Goal: Navigation & Orientation: Find specific page/section

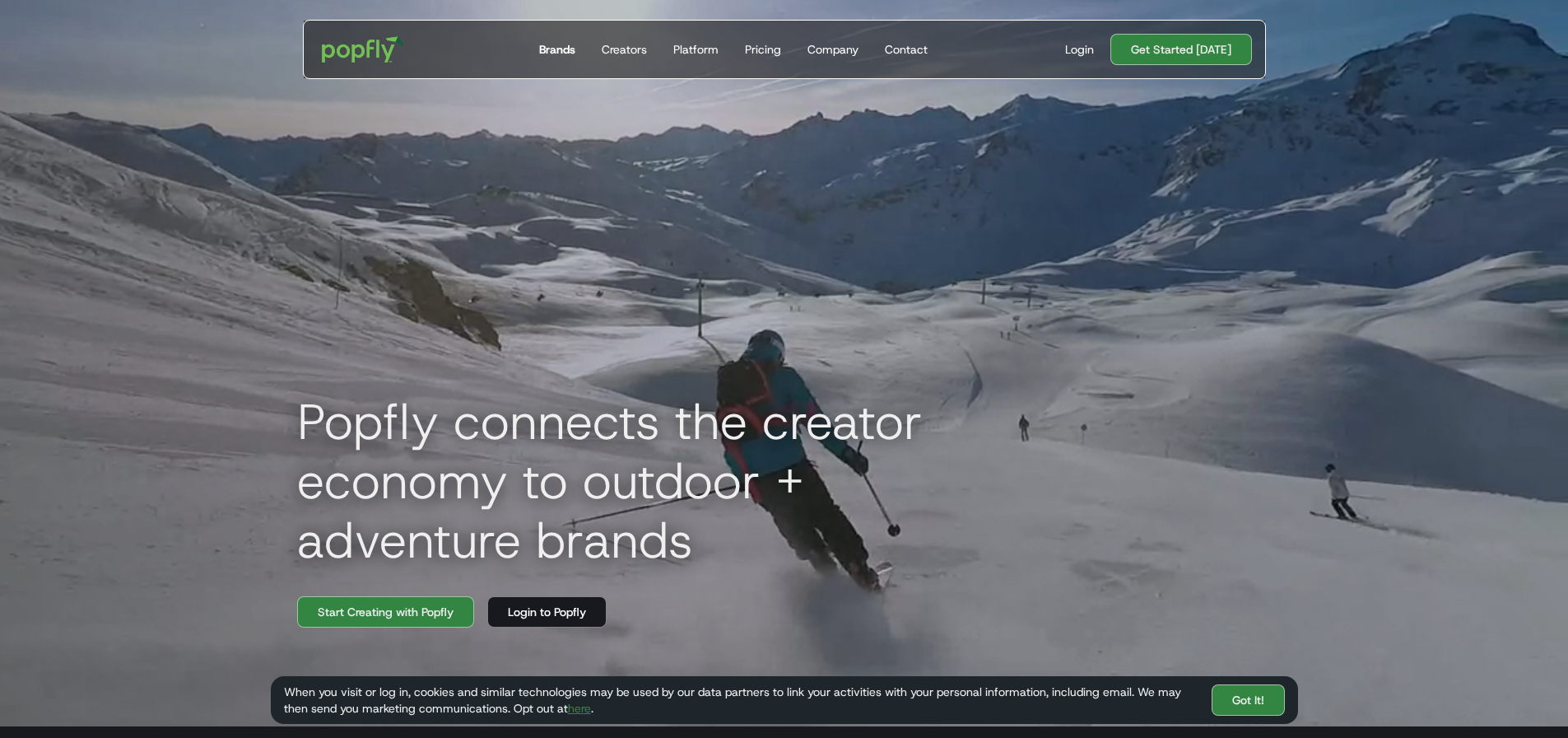
click at [573, 50] on div "Brands" at bounding box center [557, 49] width 36 height 16
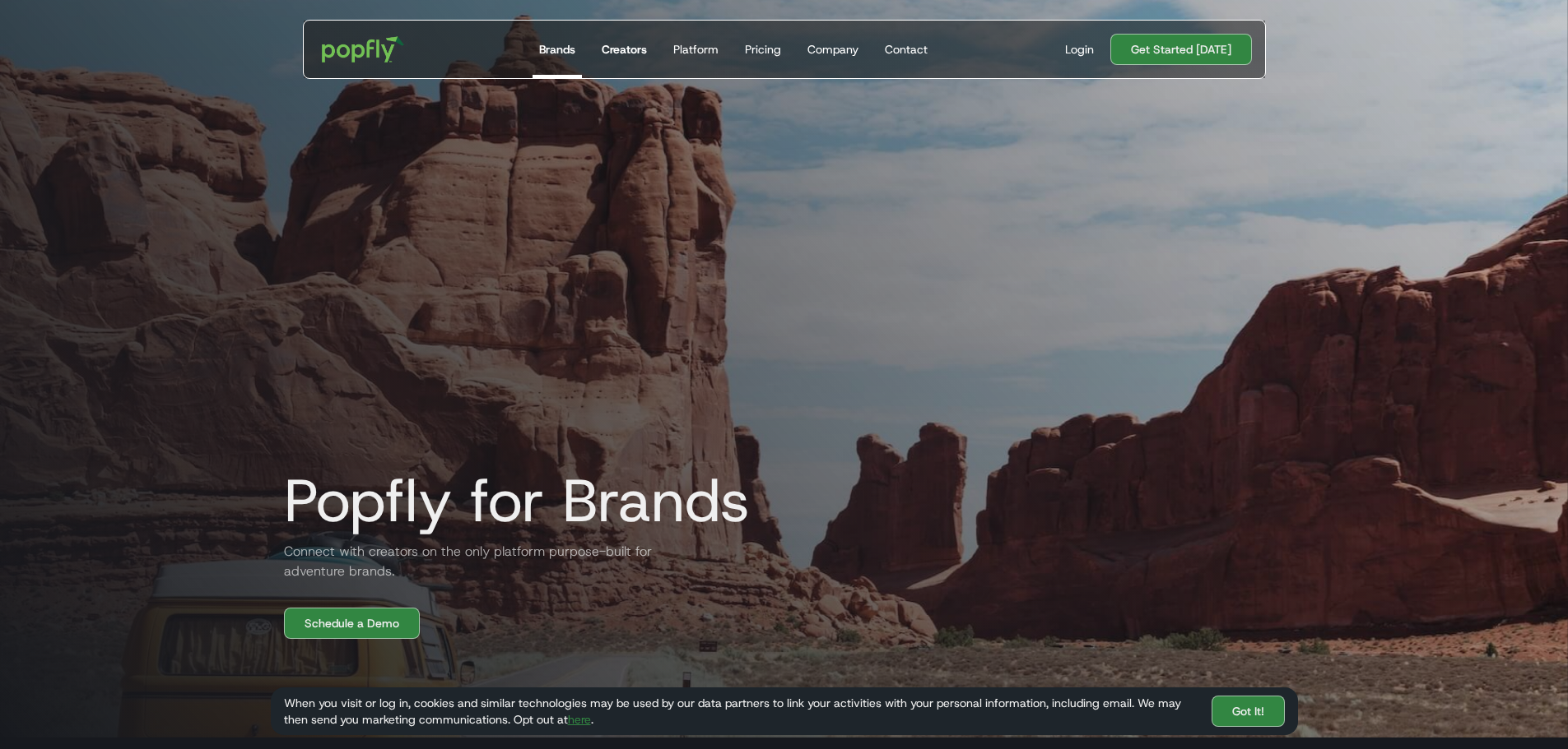
click at [623, 55] on div "Creators" at bounding box center [624, 49] width 46 height 16
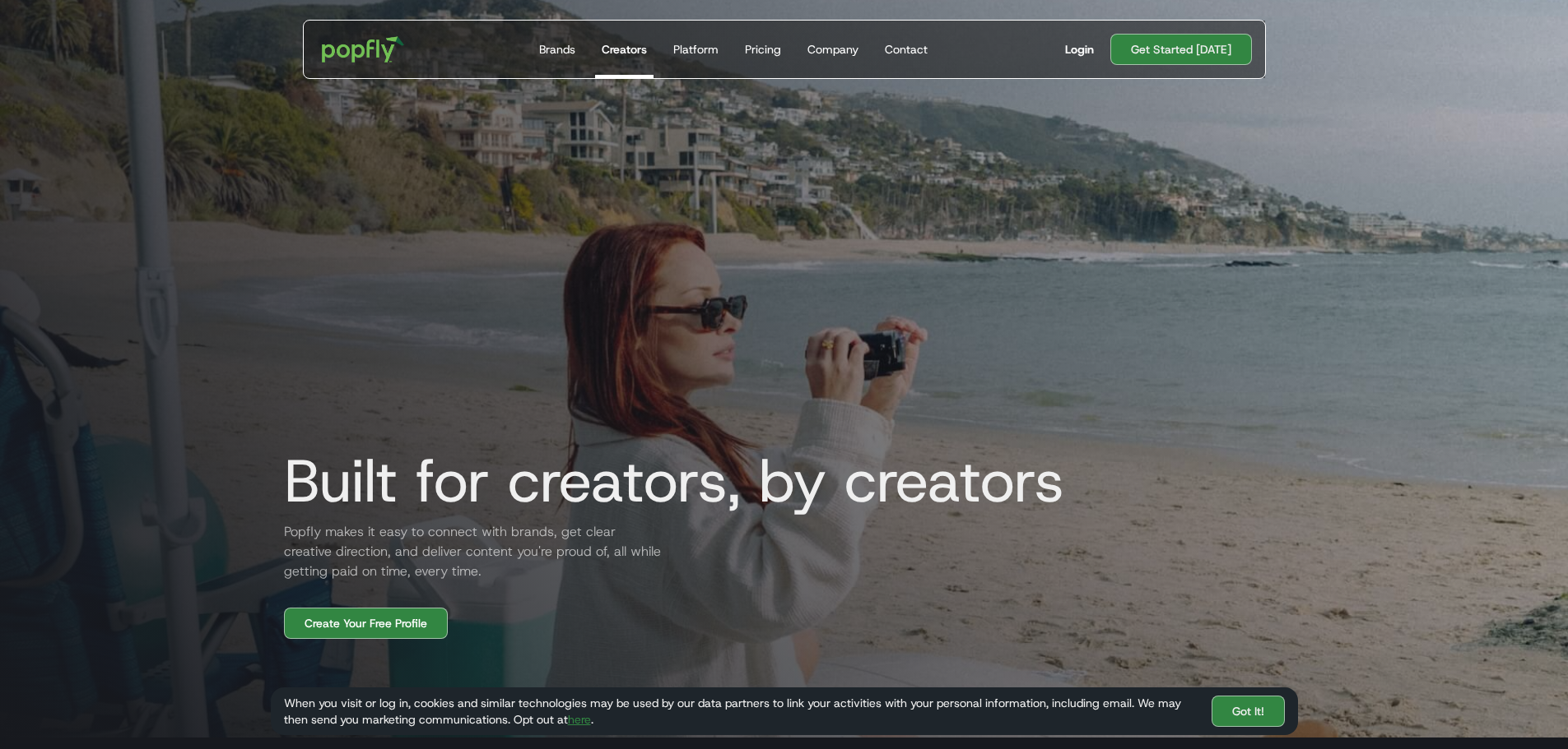
click at [1094, 54] on div "Login" at bounding box center [1079, 49] width 29 height 16
